Goal: Book appointment/travel/reservation

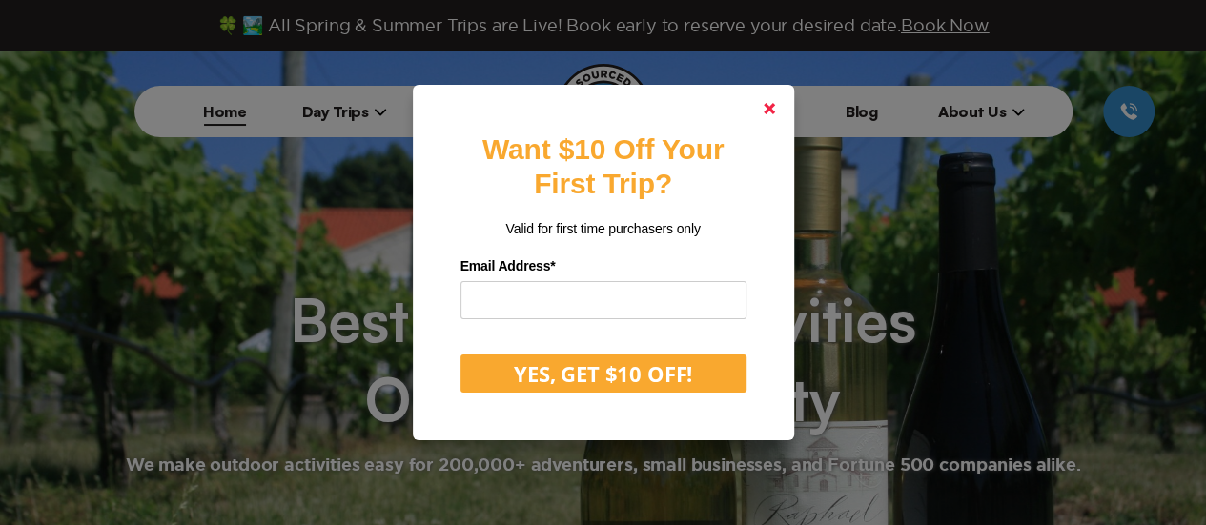
click at [770, 105] on icon at bounding box center [769, 108] width 11 height 11
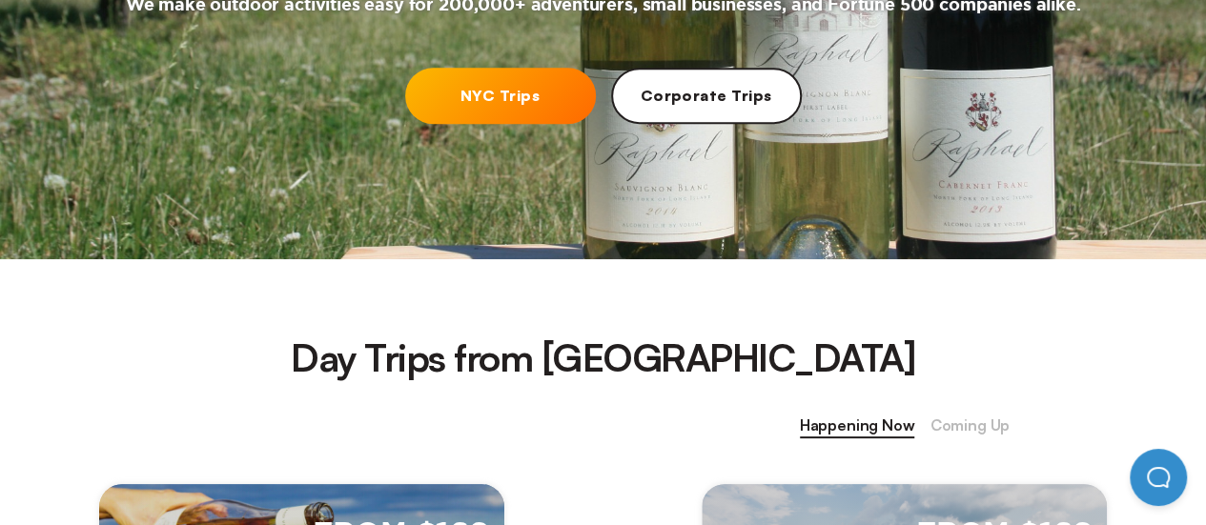
scroll to position [381, 0]
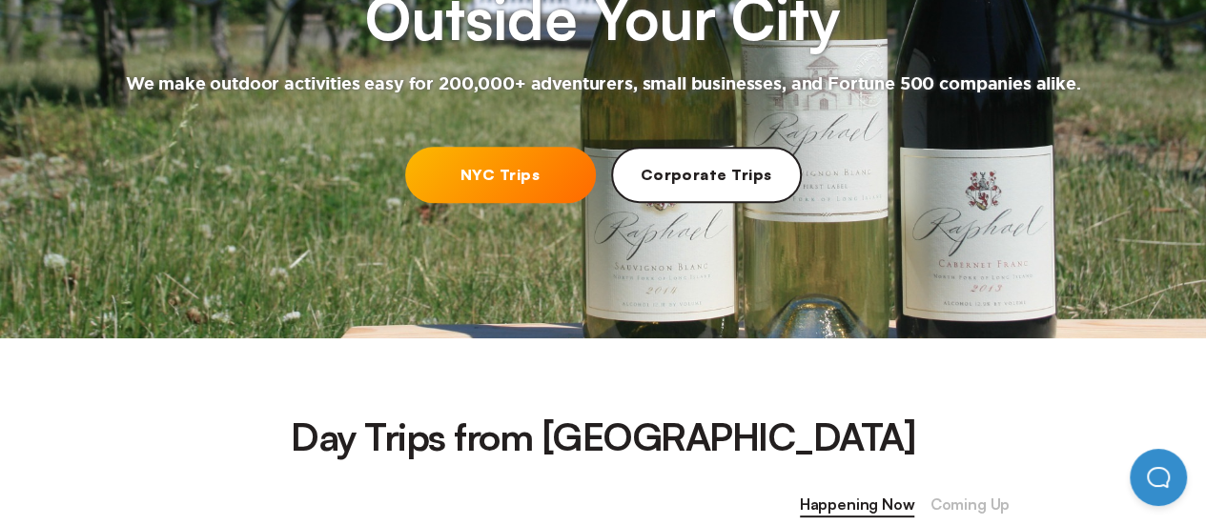
click at [570, 180] on link "NYC Trips" at bounding box center [500, 175] width 191 height 56
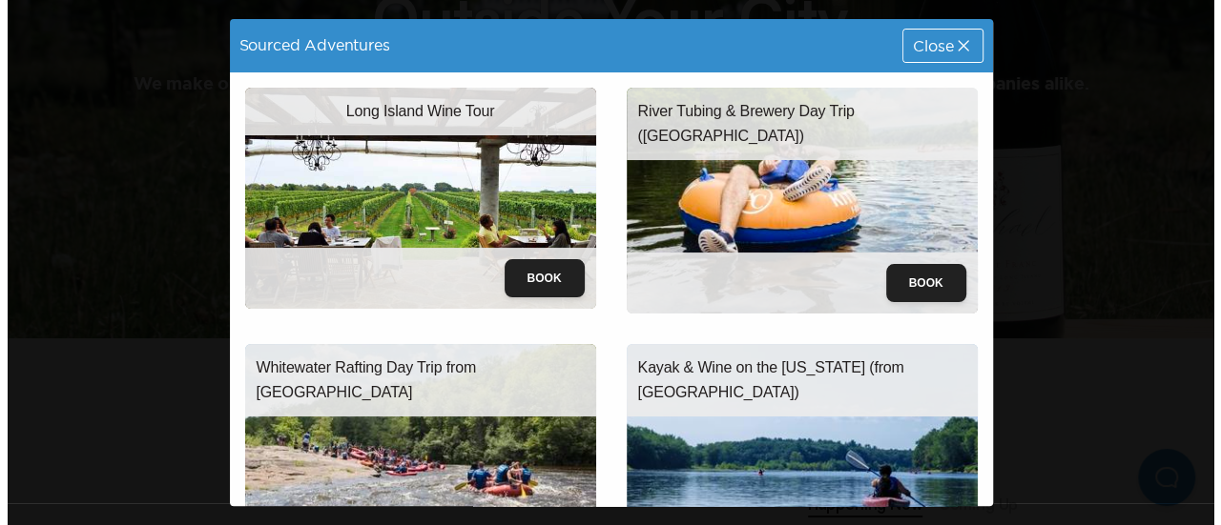
scroll to position [0, 0]
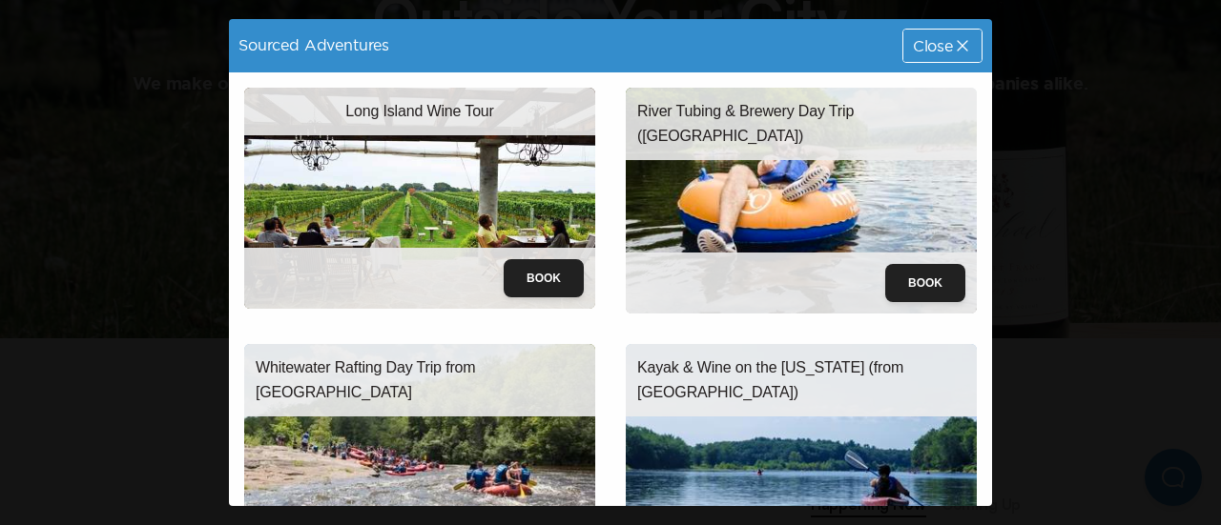
click at [903, 58] on div "Close" at bounding box center [942, 46] width 78 height 32
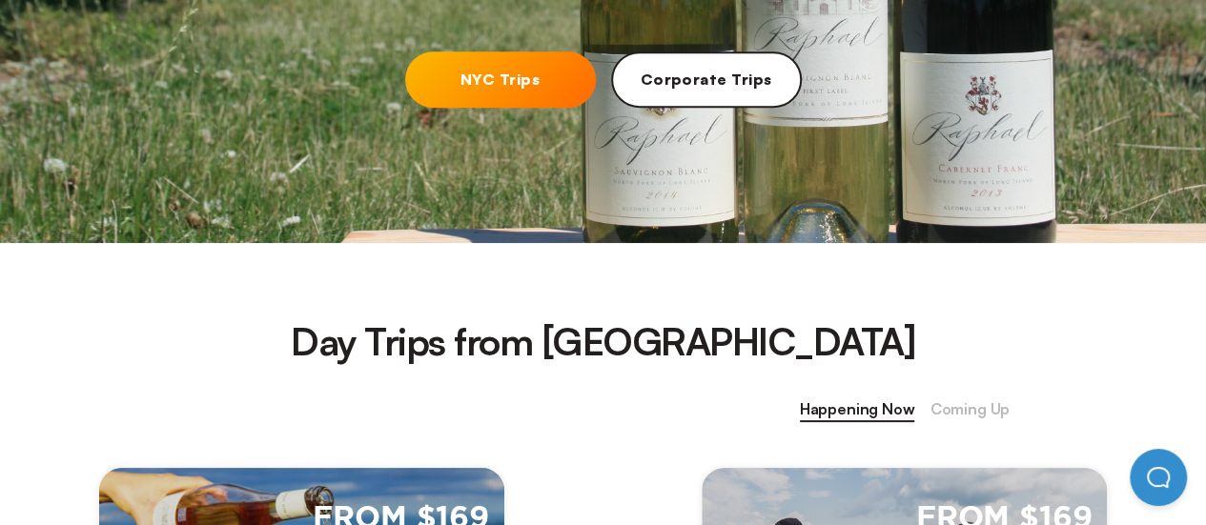
scroll to position [95, 0]
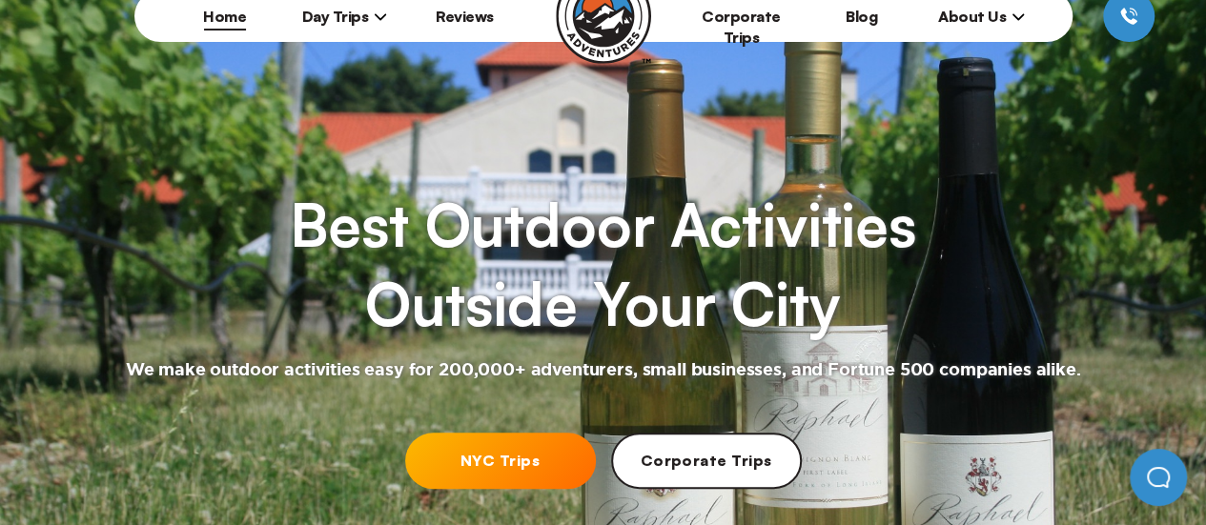
click at [379, 20] on icon at bounding box center [380, 16] width 13 height 13
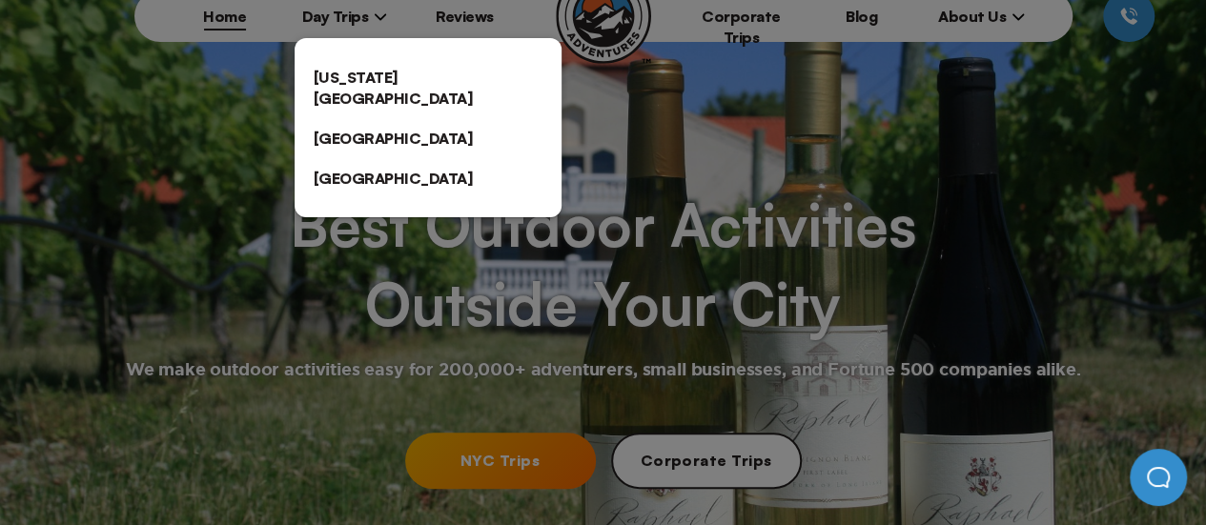
click at [370, 72] on link "[US_STATE][GEOGRAPHIC_DATA]" at bounding box center [428, 87] width 267 height 61
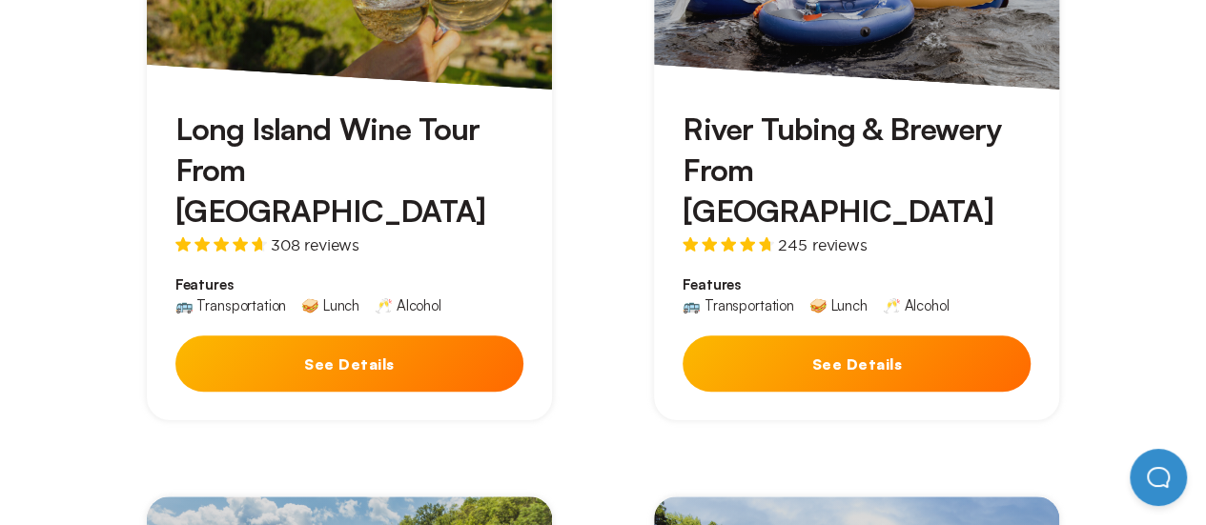
scroll to position [763, 0]
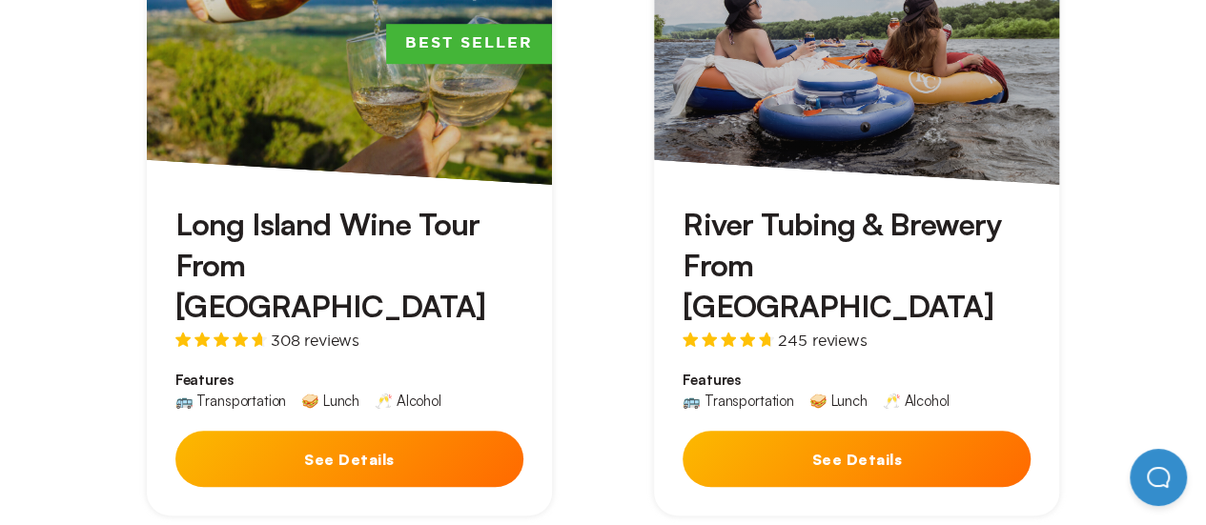
drag, startPoint x: 772, startPoint y: 358, endPoint x: 772, endPoint y: 347, distance: 10.5
click at [773, 358] on div "River Tubing & Brewery From [GEOGRAPHIC_DATA] 245 reviews Features 🚌 Transporta…" at bounding box center [856, 351] width 405 height 332
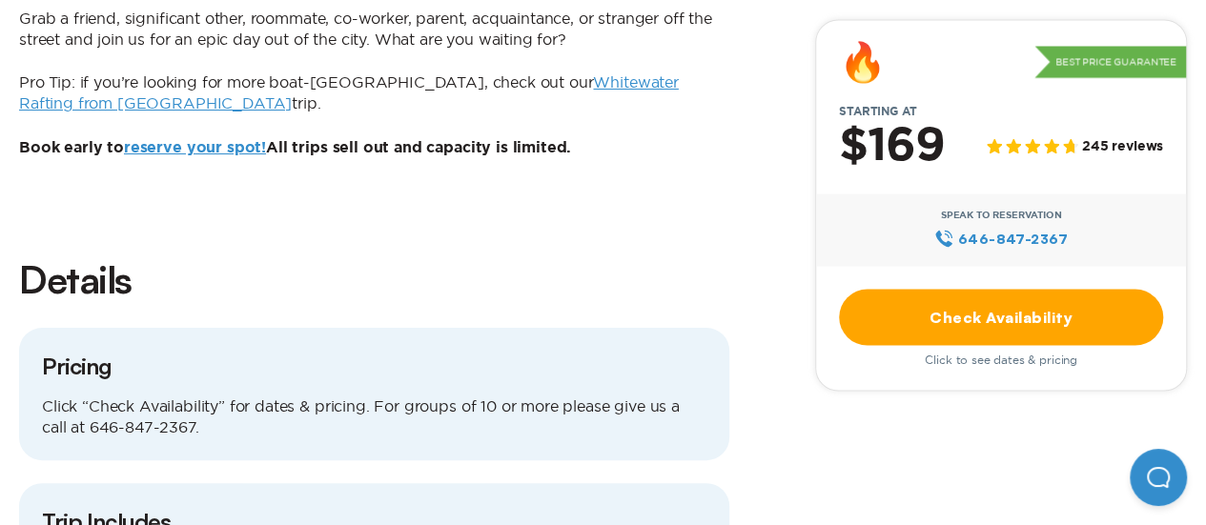
scroll to position [1812, 0]
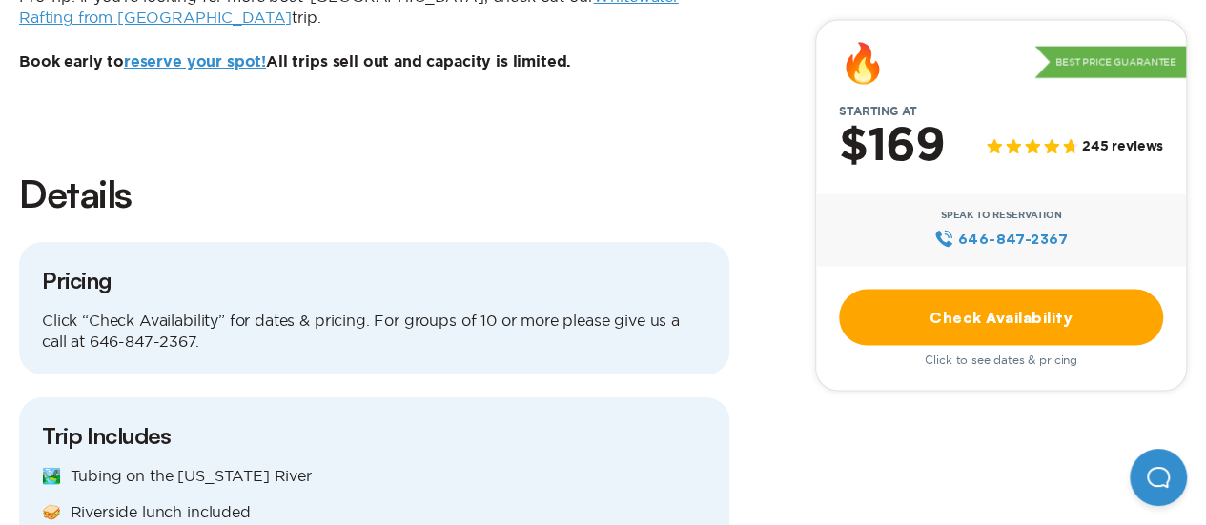
click at [932, 318] on link "Check Availability" at bounding box center [1001, 317] width 324 height 56
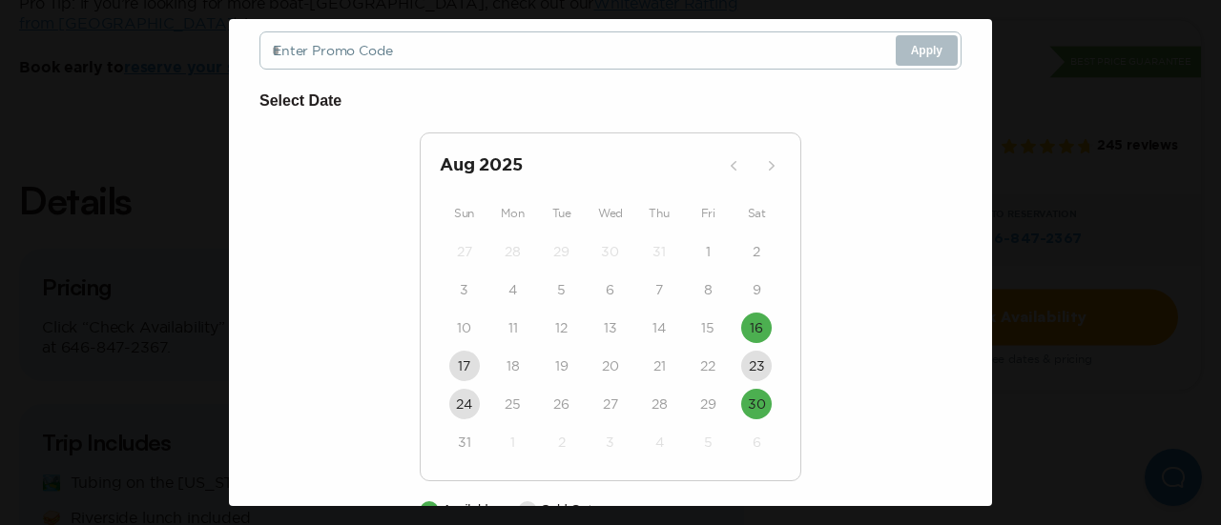
scroll to position [195, 0]
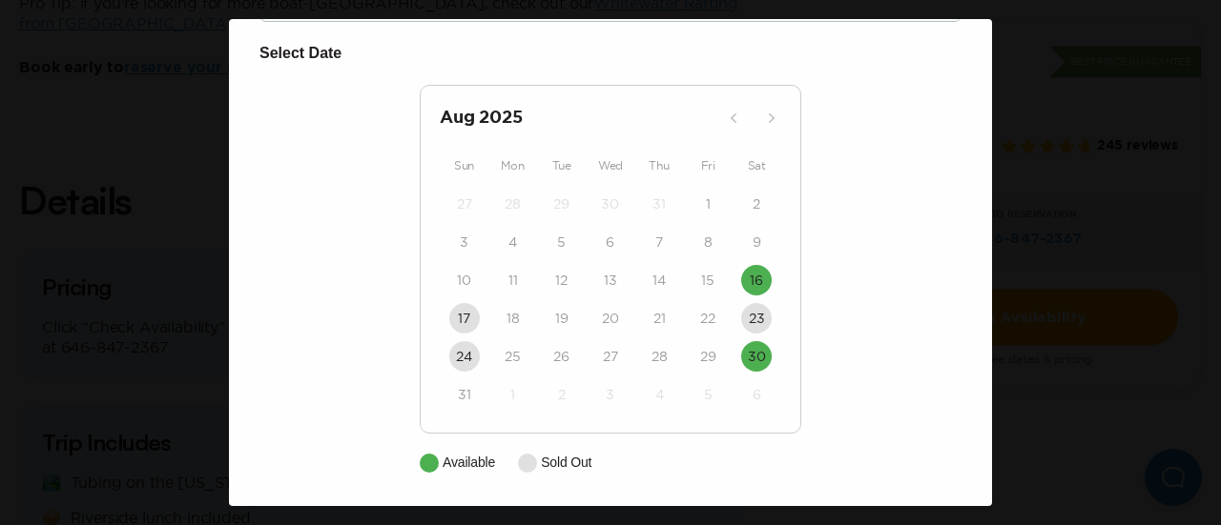
click at [1063, 206] on div "River Tubing & Brewery Day Trip ([GEOGRAPHIC_DATA]) Close Schedule Info Checkou…" at bounding box center [610, 262] width 1221 height 525
